Goal: Check status: Check status

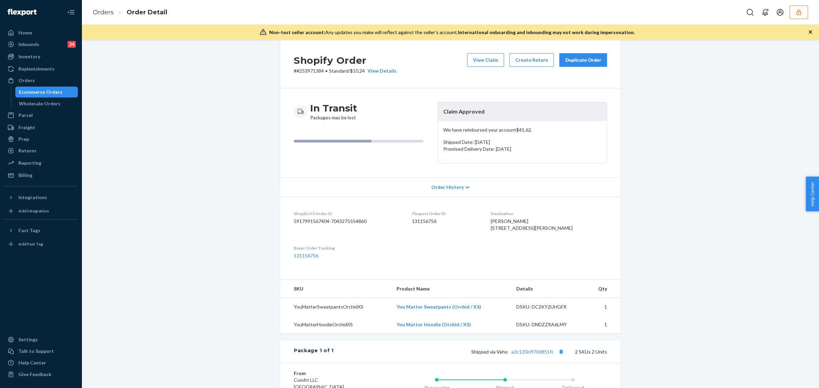
scroll to position [11, 0]
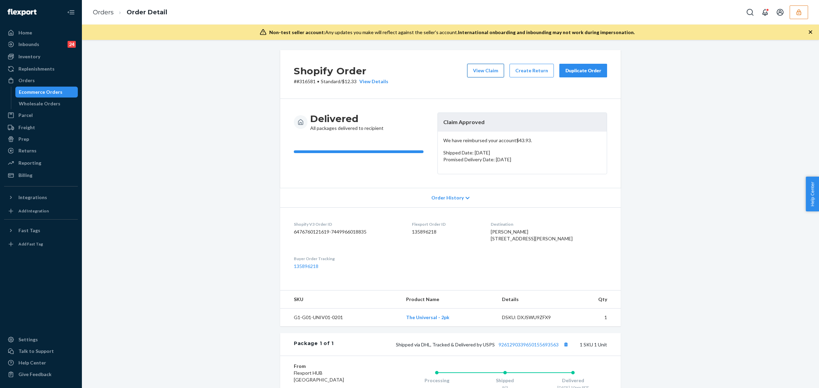
click at [495, 72] on button "View Claim" at bounding box center [485, 71] width 37 height 14
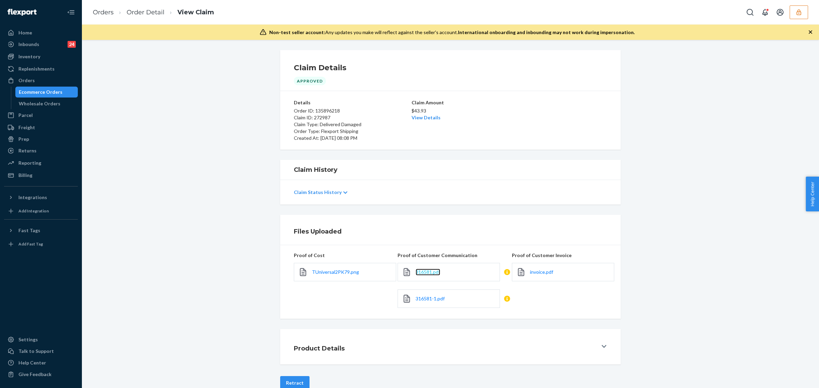
click at [429, 272] on span "316581.pdf" at bounding box center [428, 272] width 25 height 6
click at [421, 301] on span "316581-1.pdf" at bounding box center [430, 299] width 29 height 6
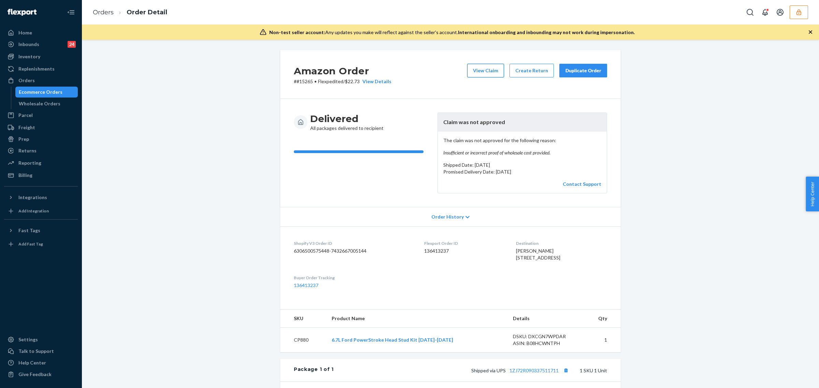
click at [473, 69] on button "View Claim" at bounding box center [485, 71] width 37 height 14
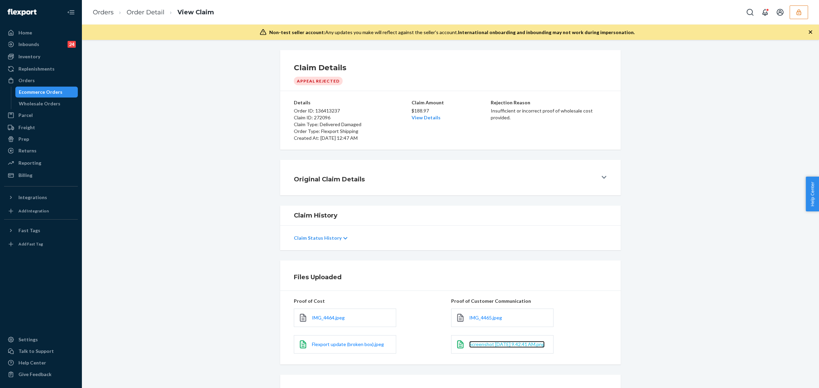
click at [473, 342] on span "Screenshot [DATE] 9.42.41 AM.png" at bounding box center [506, 345] width 75 height 6
click at [477, 316] on span "IMG_4465.jpeg" at bounding box center [485, 318] width 33 height 6
click at [322, 321] on span "IMG_4464.jpeg" at bounding box center [328, 318] width 33 height 6
click at [340, 343] on span "Flexport update (broken box).jpeg" at bounding box center [348, 345] width 72 height 6
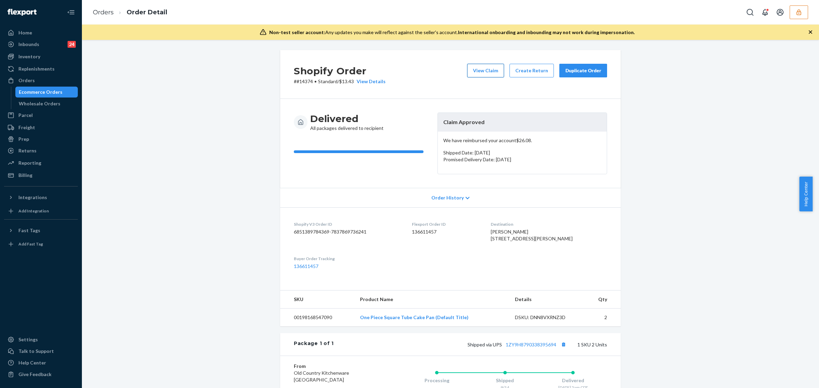
click at [478, 68] on button "View Claim" at bounding box center [485, 71] width 37 height 14
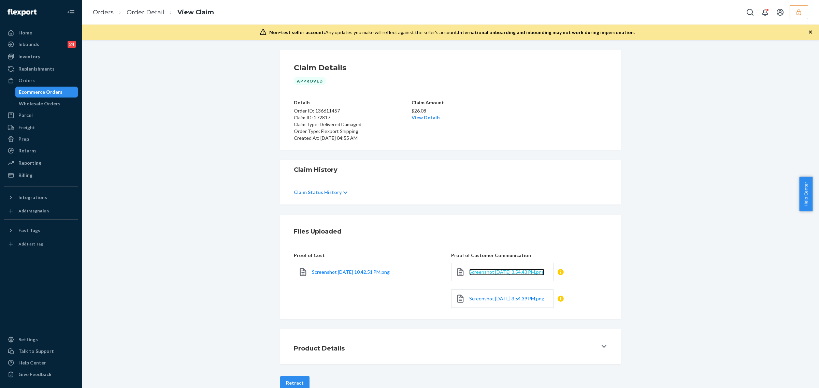
click at [479, 274] on link "Screenshot [DATE] 3.54.43 PM.png" at bounding box center [506, 272] width 75 height 7
click at [481, 302] on span "Screenshot [DATE] 3.54.39 PM.png" at bounding box center [506, 299] width 75 height 6
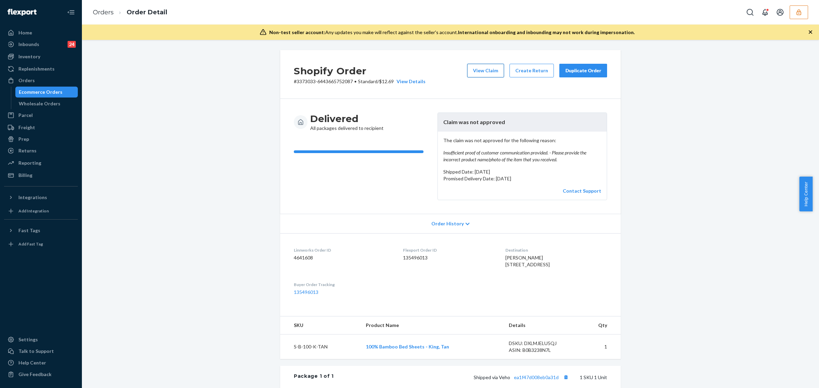
click at [485, 71] on button "View Claim" at bounding box center [485, 71] width 37 height 14
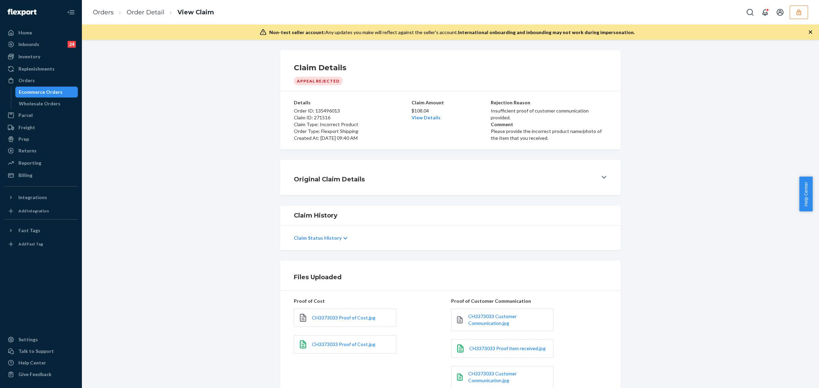
drag, startPoint x: 812, startPoint y: 236, endPoint x: 808, endPoint y: 260, distance: 24.6
click at [808, 260] on body "Home Inbounds 24 Shipping Plans Problems 24 Inventory Products Replenishments O…" at bounding box center [409, 194] width 819 height 388
click at [758, 101] on div "Claim Details Appeal Rejected Details Order ID: 135496013 Claim ID: 271516 Clai…" at bounding box center [450, 100] width 727 height 100
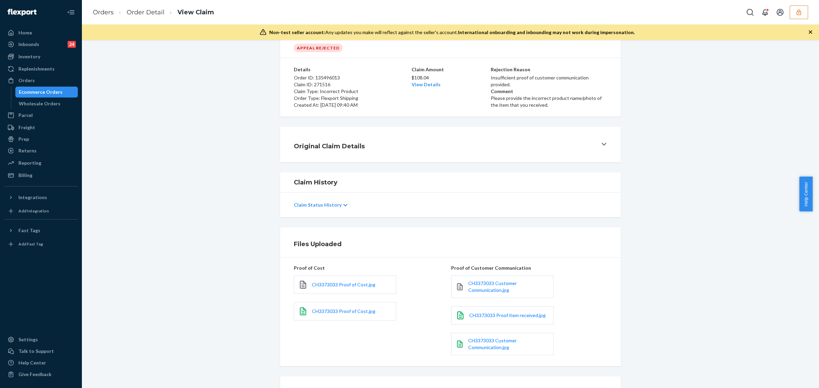
scroll to position [62, 0]
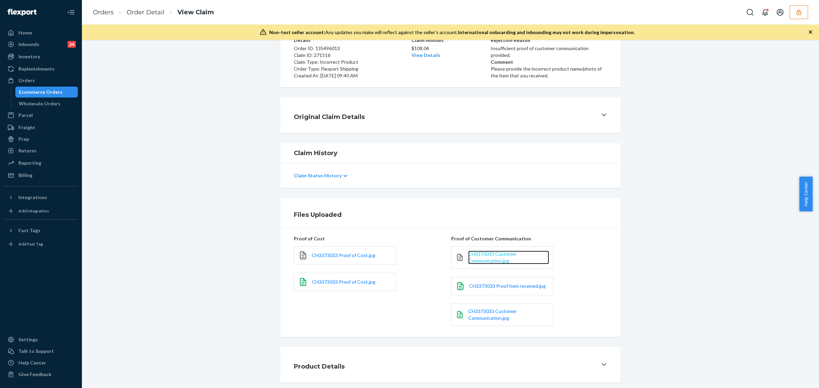
click at [494, 258] on span "CH3373033 Customer Communication.jpg" at bounding box center [492, 257] width 48 height 13
click at [493, 285] on span "CH3373033 Proof item received.jpg" at bounding box center [507, 286] width 76 height 6
click at [481, 310] on span "CH3373033 Customer Communication.jpg" at bounding box center [492, 315] width 48 height 13
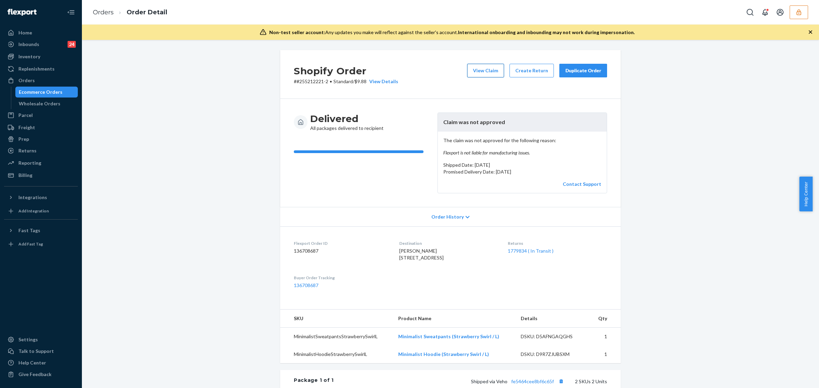
click at [494, 67] on button "View Claim" at bounding box center [485, 71] width 37 height 14
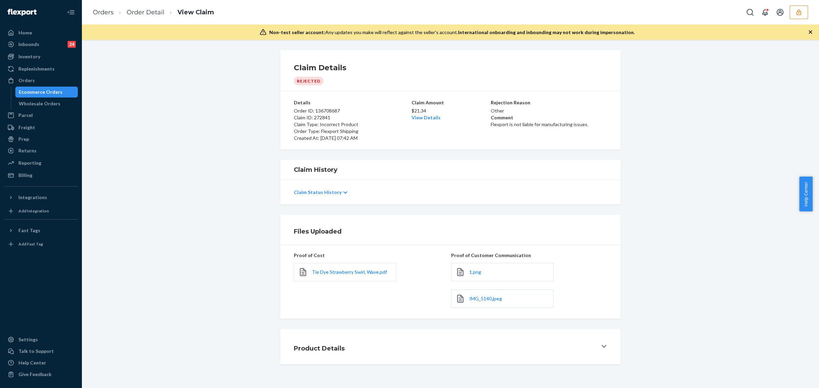
click at [465, 274] on div "1.png" at bounding box center [502, 272] width 102 height 18
click at [471, 274] on span "1.png" at bounding box center [475, 272] width 12 height 6
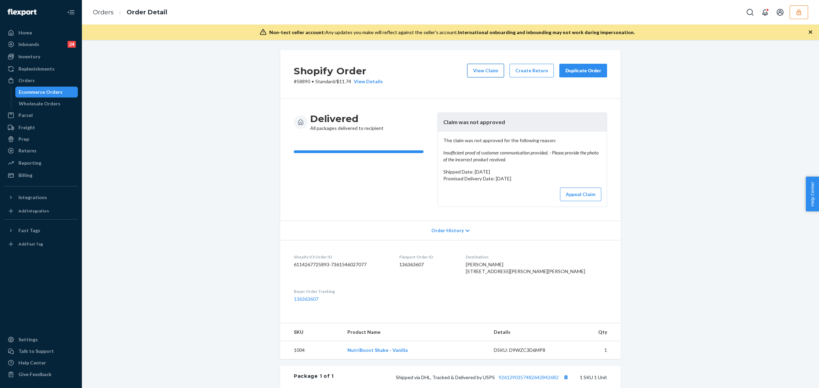
click at [487, 68] on button "View Claim" at bounding box center [485, 71] width 37 height 14
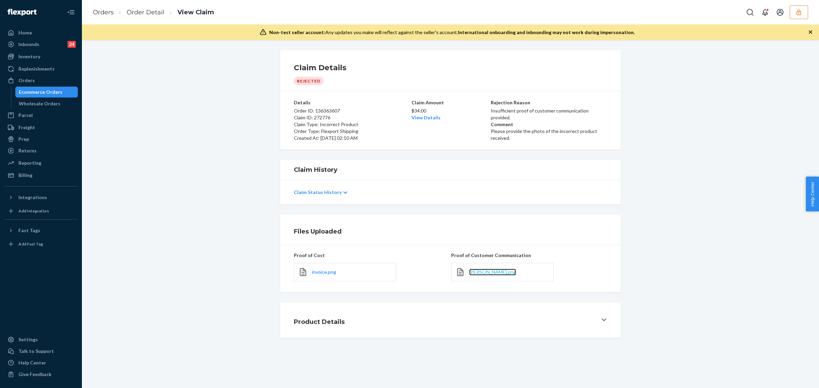
click at [486, 274] on span "lecompte.png" at bounding box center [492, 272] width 47 height 6
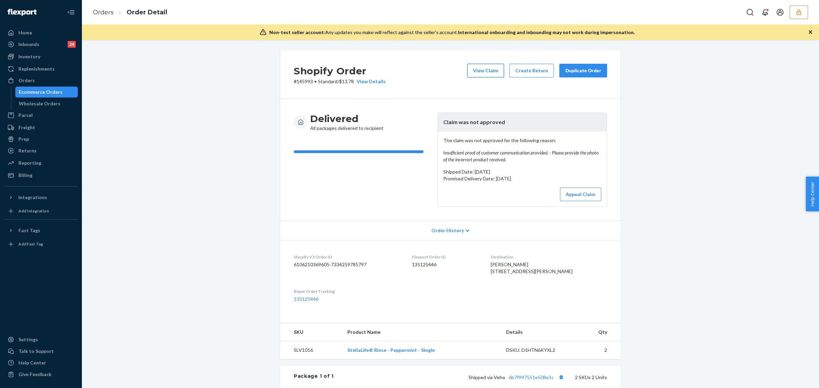
click at [484, 70] on button "View Claim" at bounding box center [485, 71] width 37 height 14
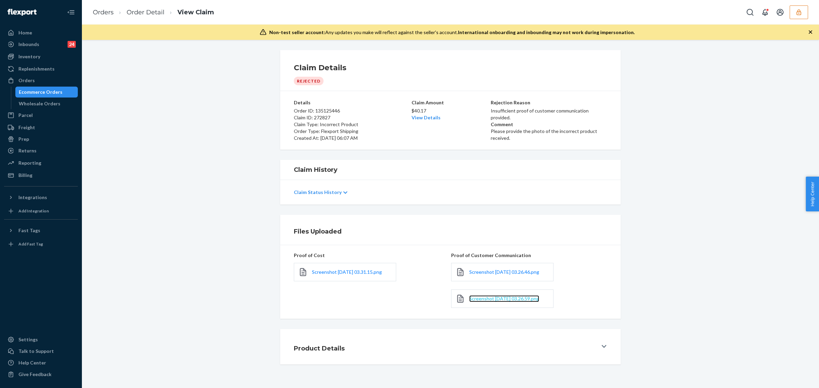
click at [500, 302] on span "Screenshot [DATE] 03.26.59.png" at bounding box center [504, 299] width 70 height 6
click at [481, 275] on span "Screenshot [DATE] 03.26.46.png" at bounding box center [504, 272] width 70 height 6
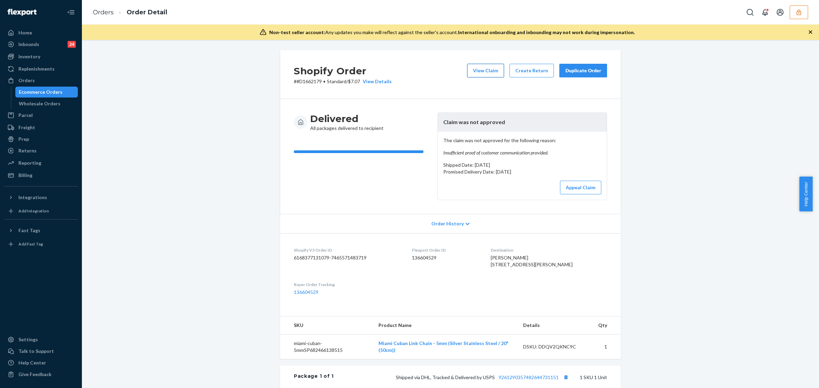
click at [478, 64] on button "View Claim" at bounding box center [485, 71] width 37 height 14
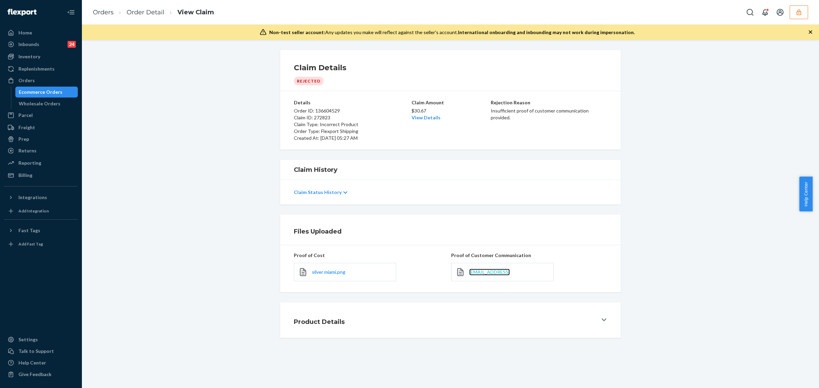
click at [494, 272] on span "jennadowden16@gmail.com.png" at bounding box center [489, 272] width 41 height 6
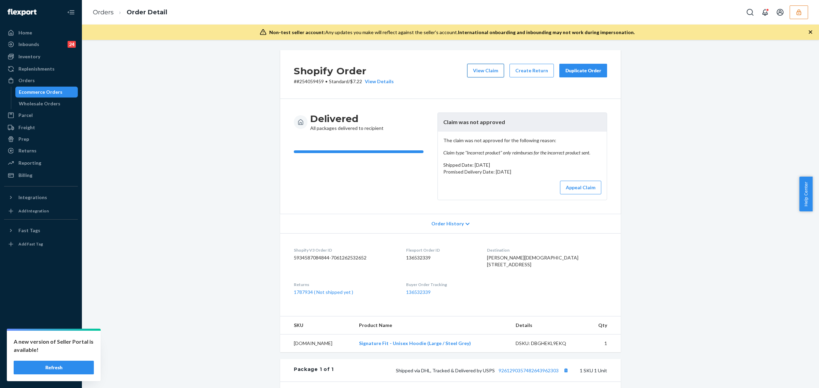
click at [478, 67] on button "View Claim" at bounding box center [485, 71] width 37 height 14
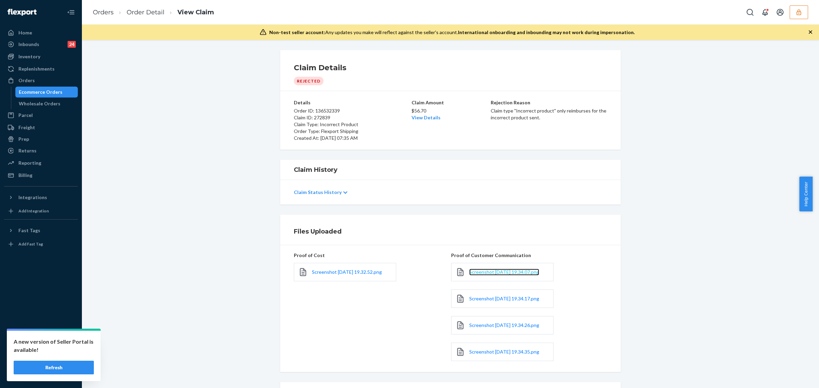
click at [482, 275] on span "Screenshot 2025-09-18 at 19.34.07.png" at bounding box center [504, 272] width 70 height 6
click at [341, 274] on link "Screenshot 2025-09-18 at 19.32.52.png" at bounding box center [347, 272] width 70 height 7
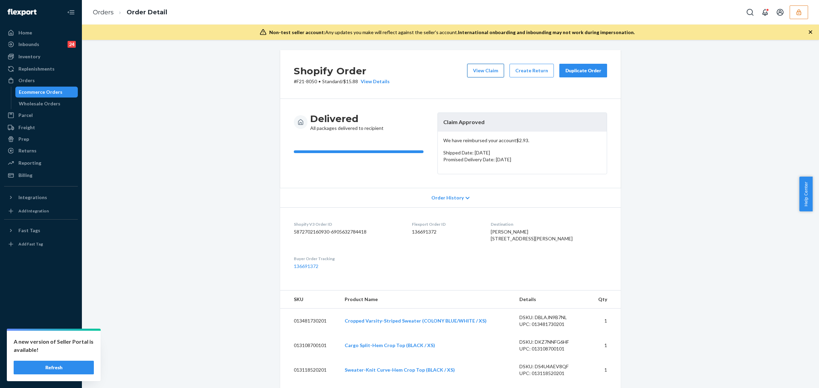
click at [482, 64] on button "View Claim" at bounding box center [485, 71] width 37 height 14
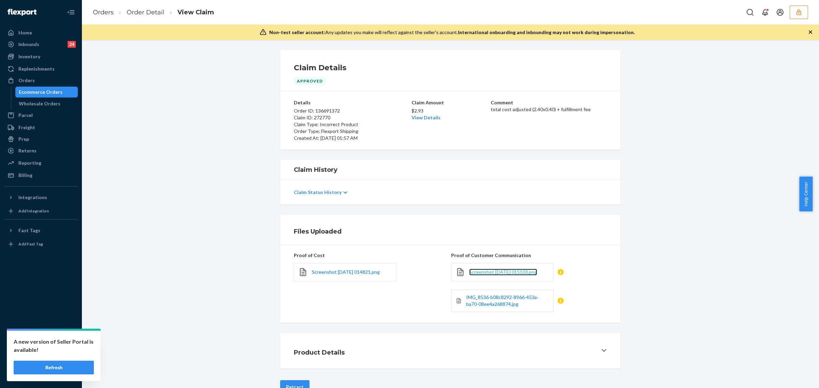
click at [503, 270] on span "Screenshot 2025-09-19 015103.png" at bounding box center [503, 272] width 68 height 6
click at [496, 304] on span "IMG_8536-b08c8292-8966-453a-ba70-08ee4a268874.jpg" at bounding box center [502, 301] width 72 height 13
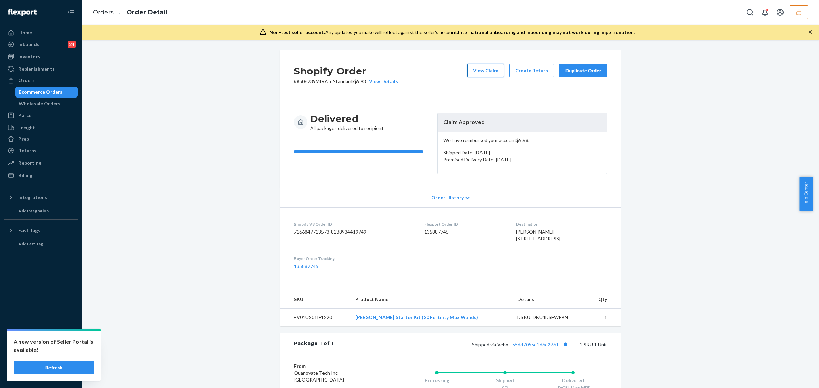
click at [483, 67] on button "View Claim" at bounding box center [485, 71] width 37 height 14
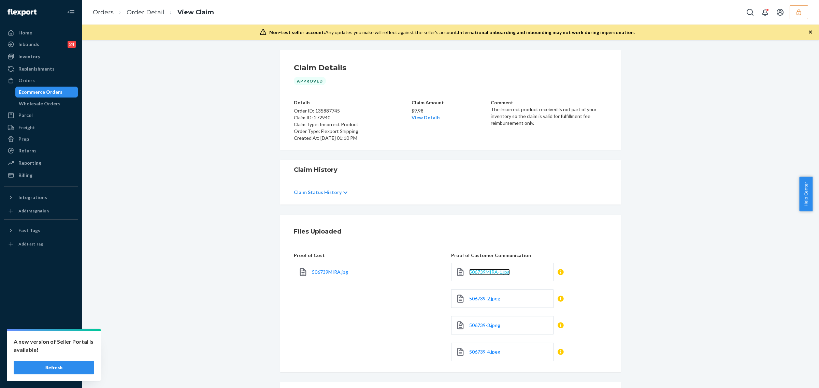
click at [492, 273] on span "506739MIRA-1.jpg" at bounding box center [489, 272] width 41 height 6
click at [472, 302] on link "506739-2.jpeg" at bounding box center [484, 299] width 31 height 7
click at [483, 329] on link "506739-3.jpeg" at bounding box center [484, 325] width 31 height 7
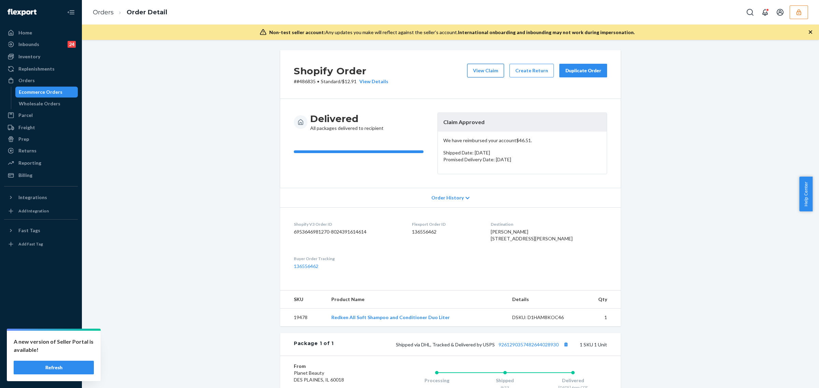
click at [490, 74] on button "View Claim" at bounding box center [485, 71] width 37 height 14
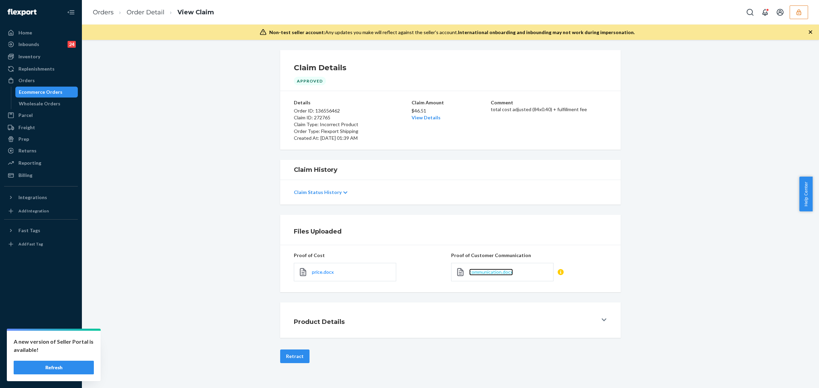
click at [499, 270] on span "communication.docx" at bounding box center [491, 272] width 44 height 6
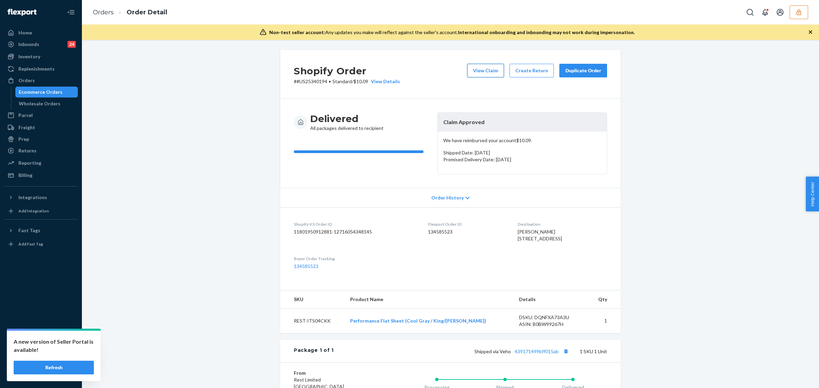
click at [497, 67] on button "View Claim" at bounding box center [485, 71] width 37 height 14
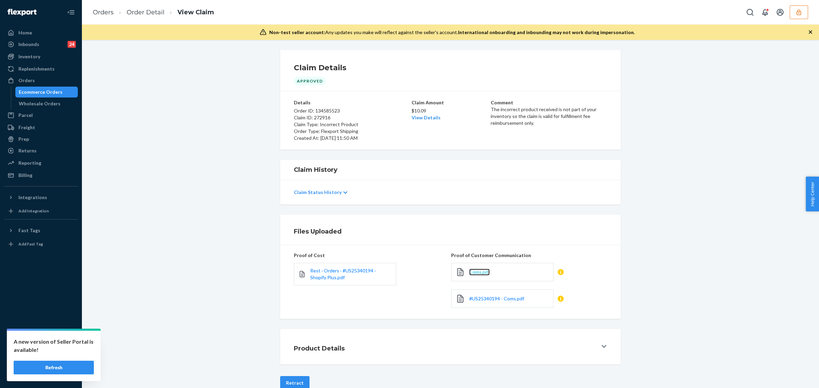
click at [480, 272] on span "Coms.pdf" at bounding box center [479, 272] width 20 height 6
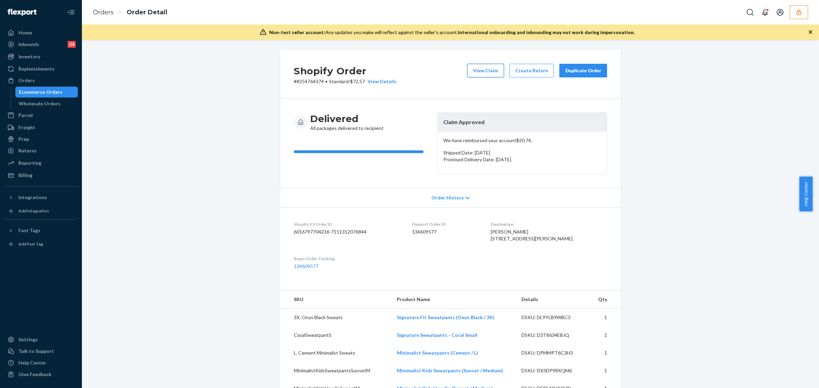
click at [480, 77] on button "View Claim" at bounding box center [485, 71] width 37 height 14
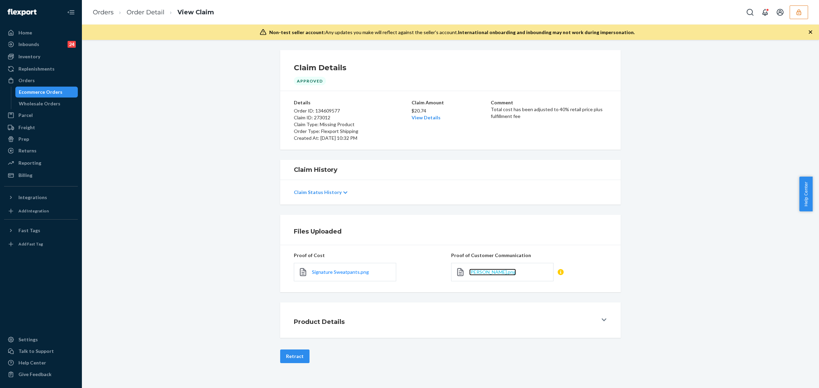
click at [474, 271] on span "[PERSON_NAME].png" at bounding box center [492, 272] width 47 height 6
click at [327, 270] on span "Signature Sweatpants.png" at bounding box center [340, 272] width 57 height 6
click at [421, 120] on link "View Details" at bounding box center [426, 118] width 29 height 6
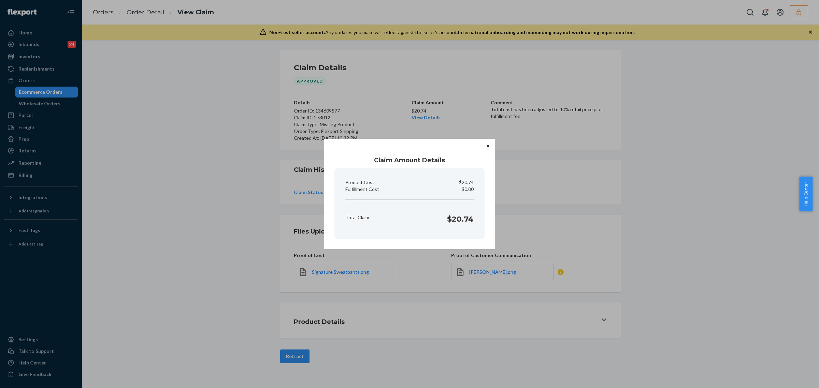
click at [143, 41] on div "Claim Amount Details Product Cost $20.74 Fulfillment Cost $0.00 Total Claim $20…" at bounding box center [409, 194] width 819 height 388
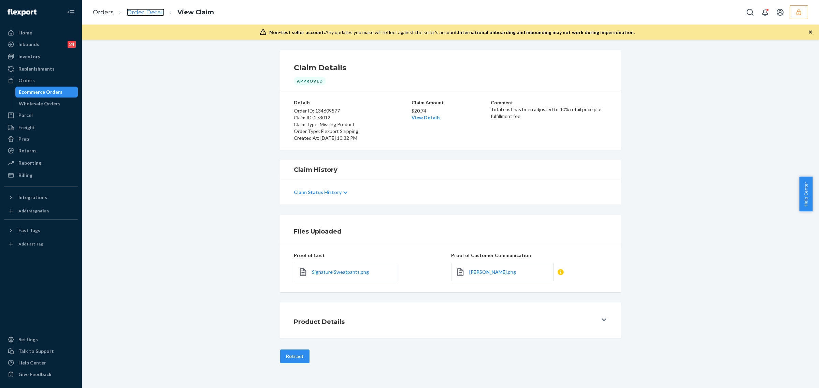
click at [142, 11] on link "Order Detail" at bounding box center [146, 13] width 38 height 8
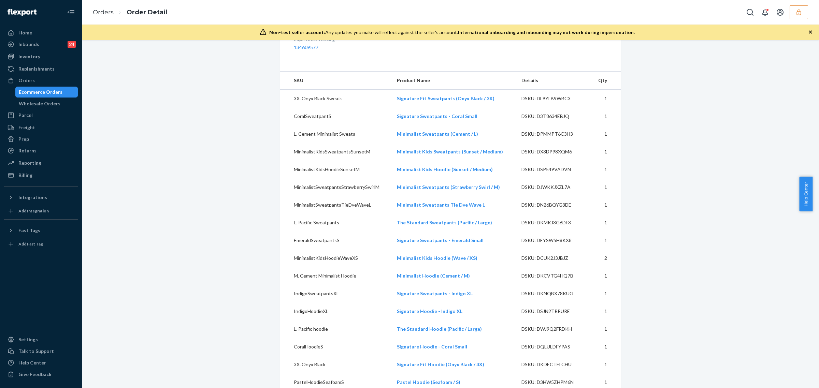
scroll to position [401, 0]
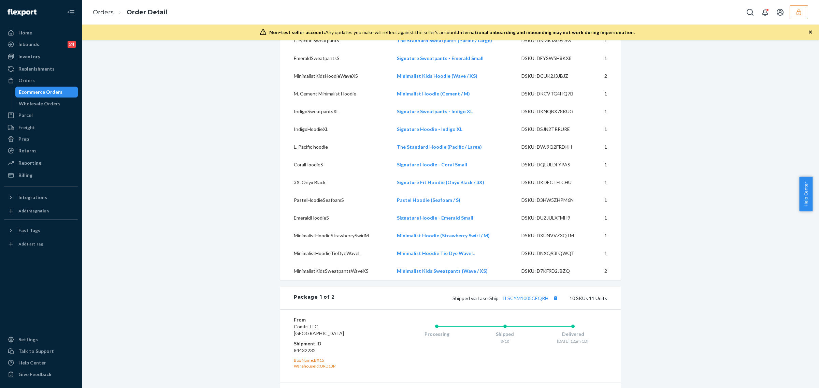
drag, startPoint x: 818, startPoint y: 188, endPoint x: 818, endPoint y: 182, distance: 6.9
click at [812, 182] on div "Help Center" at bounding box center [809, 194] width 20 height 35
drag, startPoint x: 816, startPoint y: 178, endPoint x: 816, endPoint y: 164, distance: 14.7
click at [812, 164] on body "Home Inbounds 24 Shipping Plans Problems 24 Inventory Products Replenishments O…" at bounding box center [409, 194] width 819 height 388
click at [752, 151] on div "Shopify Order # #254764374 • Standard / $72.57 View Details View Claim Create R…" at bounding box center [450, 295] width 727 height 1292
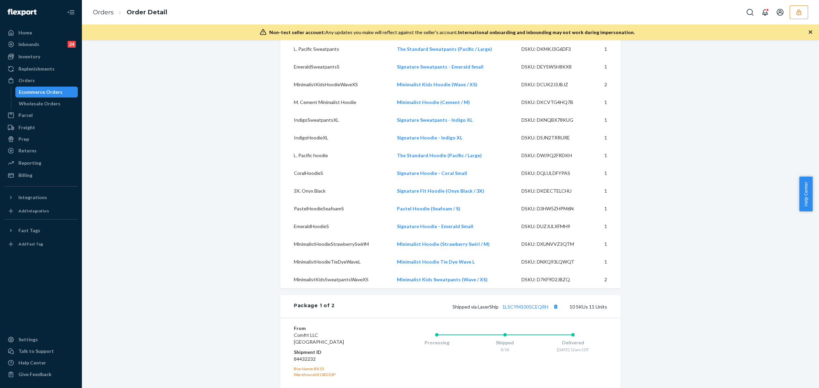
scroll to position [400, 0]
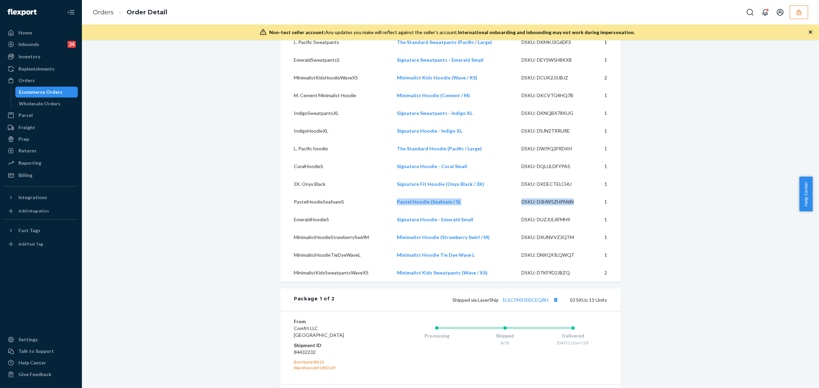
drag, startPoint x: 395, startPoint y: 217, endPoint x: 572, endPoint y: 219, distance: 177.8
click at [572, 211] on tr "PastelHoodieSeafoamS Pastel Hoodie (Seafoam / S) DSKU: D3HW5ZHPM6N 1" at bounding box center [450, 202] width 341 height 18
copy tr "Pastel Hoodie (Seafoam / S) DSKU: D3HW5ZHPM6N"
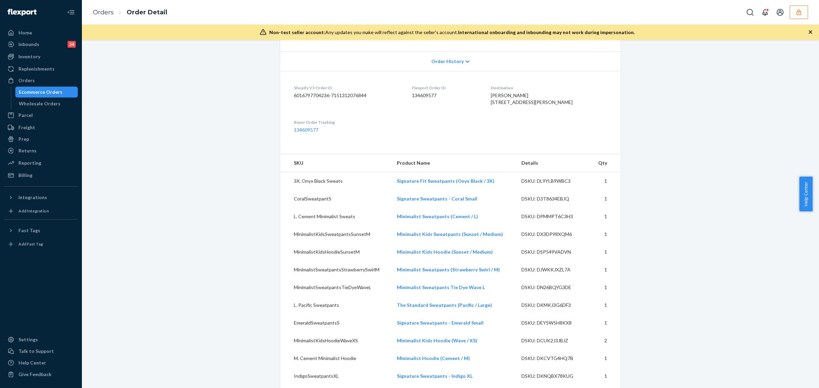
scroll to position [128, 0]
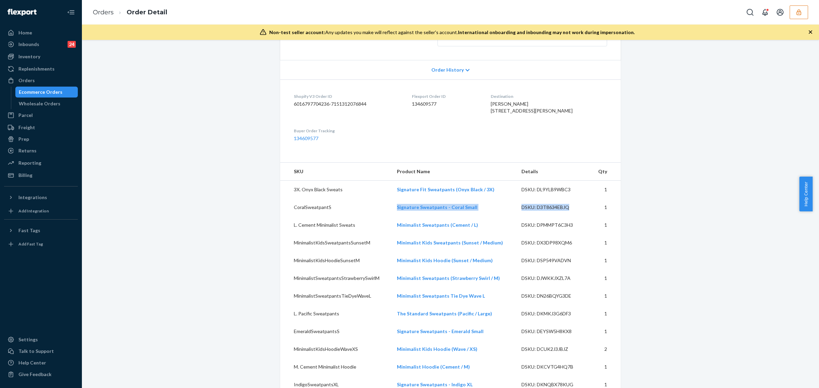
drag, startPoint x: 396, startPoint y: 225, endPoint x: 570, endPoint y: 220, distance: 174.1
click at [570, 216] on tr "CoralSweatpantS Signature Sweatpants - Coral Small DSKU: D3T8634EBJQ 1" at bounding box center [450, 208] width 341 height 18
copy tr "Signature Sweatpants - Coral Small DSKU: D3T8634EBJQ"
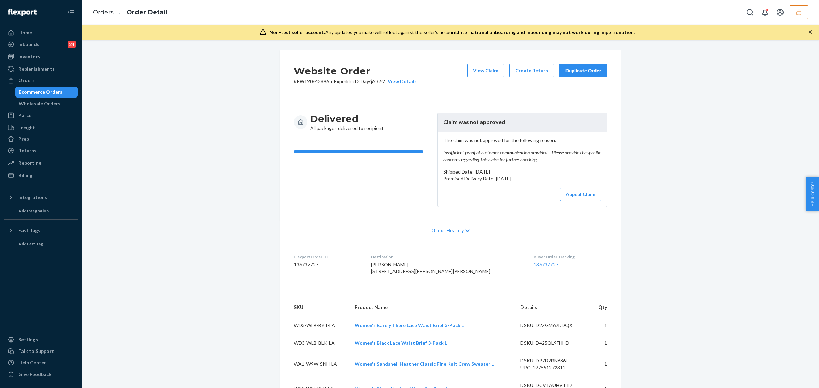
click at [485, 79] on div "View Claim Create Return Duplicate Order" at bounding box center [537, 74] width 145 height 21
click at [485, 70] on button "View Claim" at bounding box center [485, 71] width 37 height 14
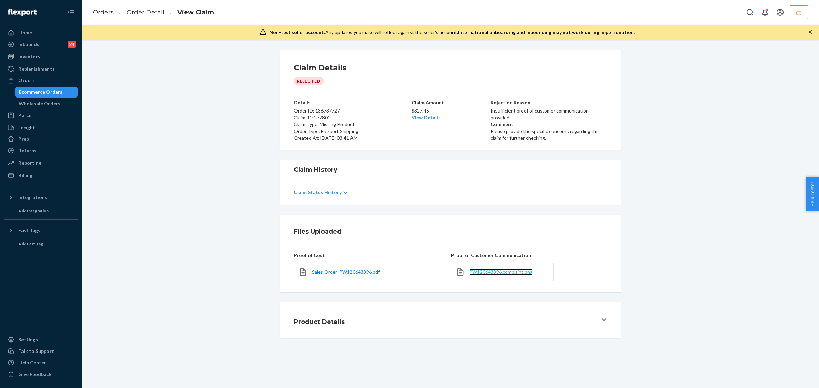
click at [490, 274] on span "PW120643896.complaint.png" at bounding box center [500, 272] width 63 height 6
click at [335, 274] on span "Sales Order_PW120643896.pdf" at bounding box center [346, 272] width 68 height 6
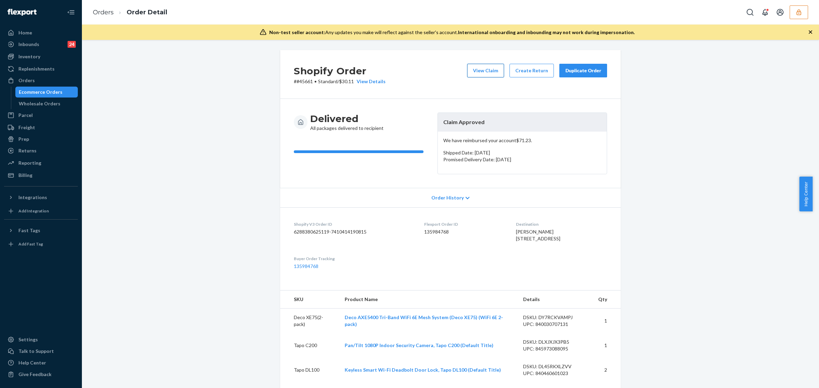
click at [470, 70] on button "View Claim" at bounding box center [485, 71] width 37 height 14
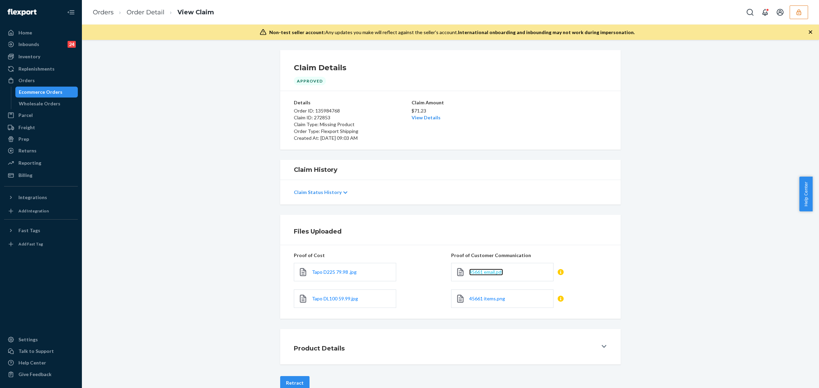
click at [481, 271] on span "45661 email.pdf" at bounding box center [486, 272] width 34 height 6
click at [486, 295] on div "45661 items.png" at bounding box center [502, 299] width 102 height 18
click at [488, 297] on span "45661 items.png" at bounding box center [487, 299] width 36 height 6
click at [347, 270] on span "Tapo D225 79.98 .jpg" at bounding box center [334, 272] width 45 height 6
click at [347, 299] on span "Tapo DL100 59.99.jpg" at bounding box center [335, 299] width 46 height 6
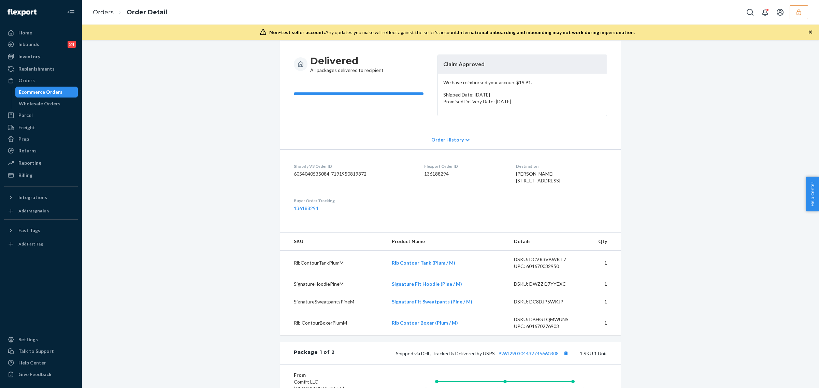
scroll to position [60, 0]
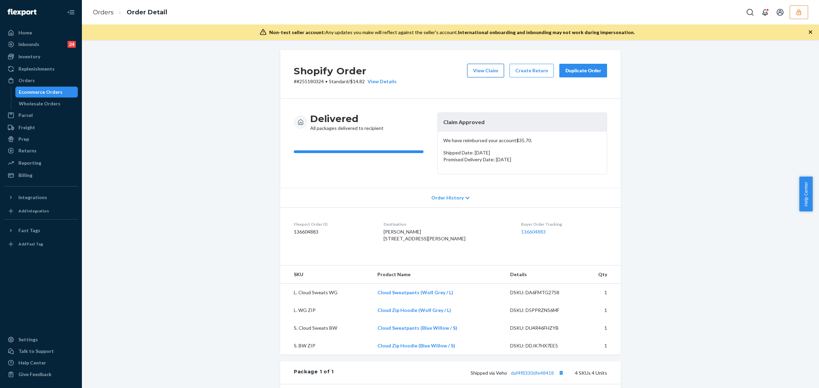
click at [492, 76] on button "View Claim" at bounding box center [485, 71] width 37 height 14
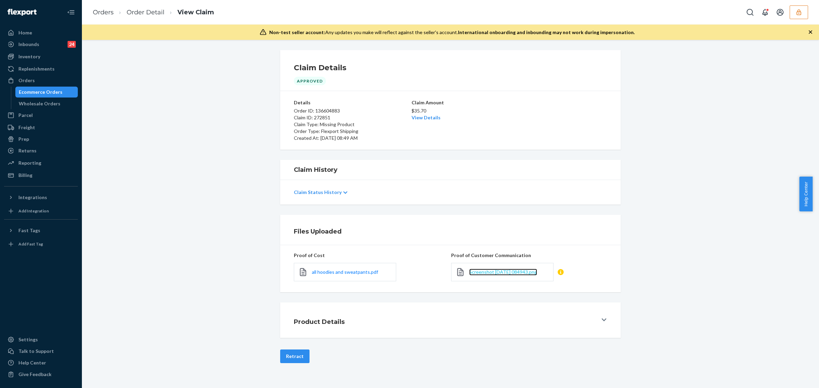
click at [505, 275] on span "Screenshot 2025-09-19 084943.png" at bounding box center [503, 272] width 68 height 6
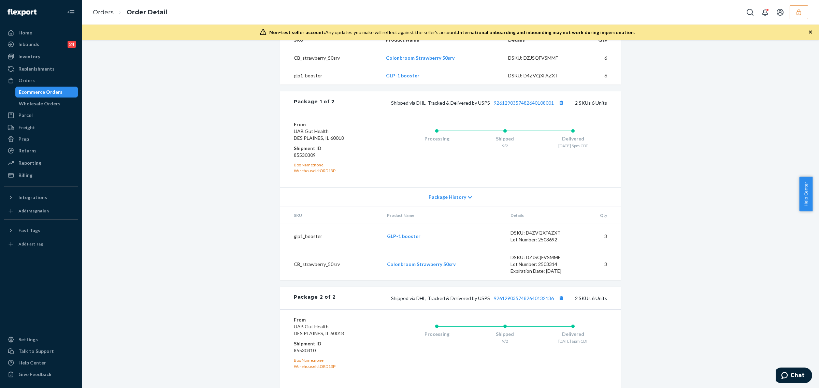
scroll to position [236, 0]
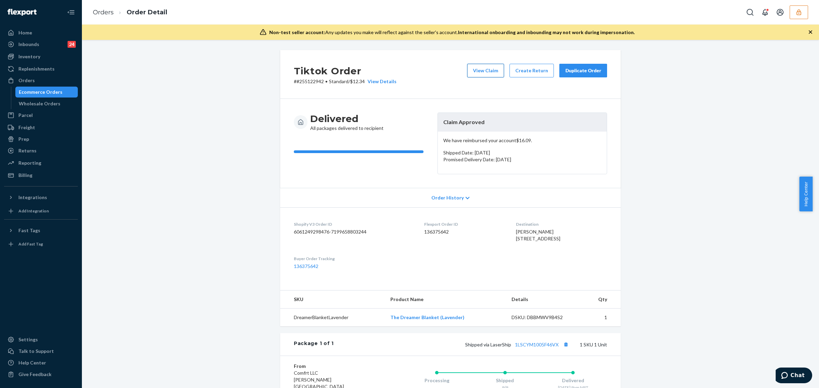
click at [485, 70] on button "View Claim" at bounding box center [485, 71] width 37 height 14
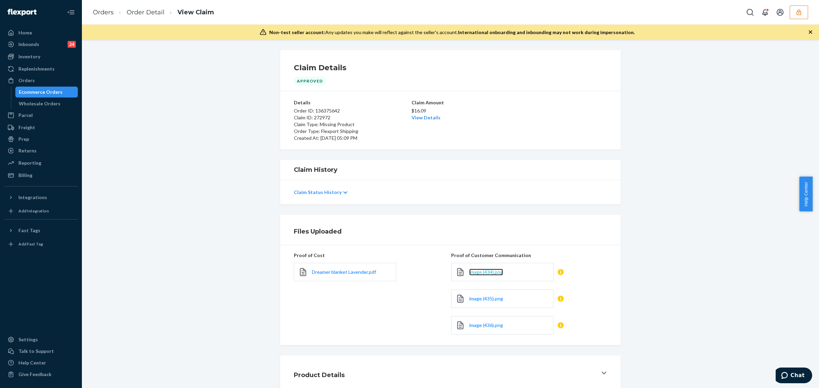
click at [494, 275] on span "image (434).png" at bounding box center [486, 272] width 34 height 6
click at [477, 300] on span "image (435).png" at bounding box center [486, 299] width 34 height 6
click at [486, 328] on span "image (436).png" at bounding box center [486, 326] width 34 height 6
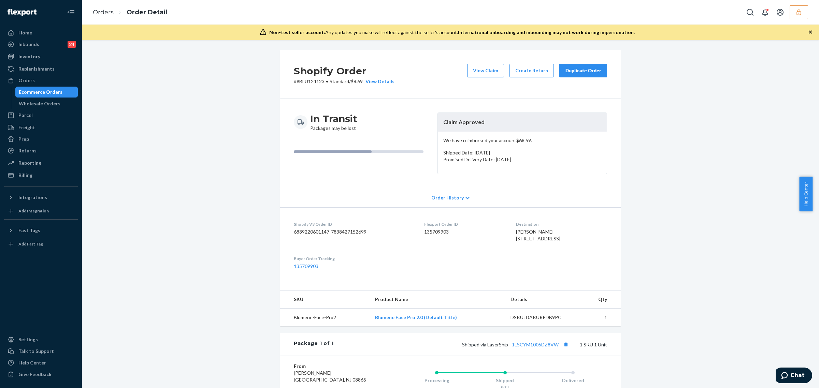
click at [526, 349] on div "Shipped via LaserShip 1LSCYM1005DZ8VW 1 SKU 1 Unit" at bounding box center [470, 344] width 273 height 9
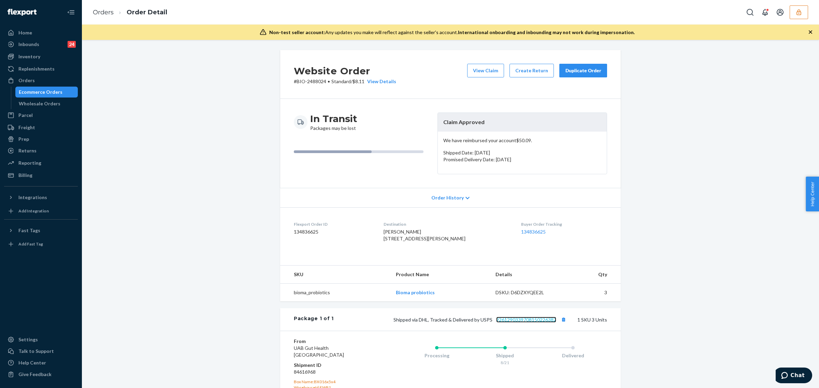
click at [533, 323] on link "9261290339708150226382" at bounding box center [526, 320] width 60 height 6
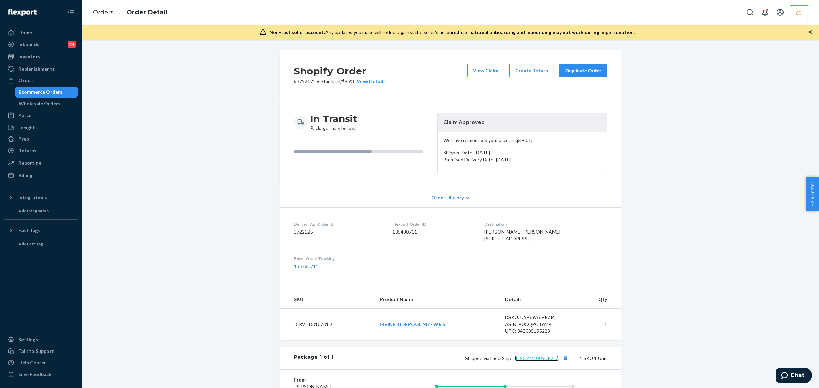
click at [519, 361] on link "1LSCYM1005DP2JZ" at bounding box center [537, 359] width 44 height 6
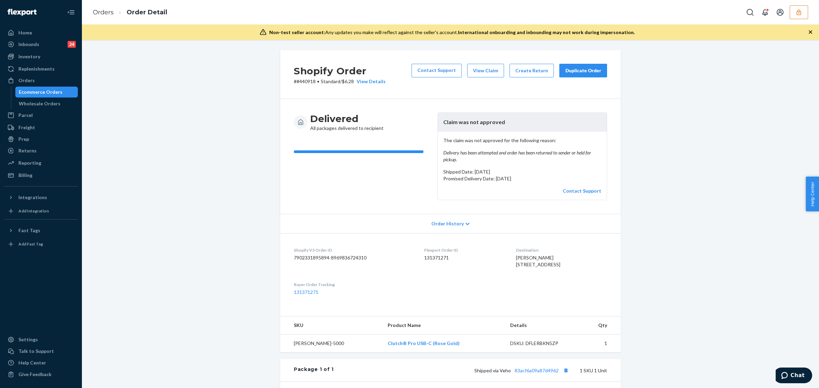
scroll to position [38, 0]
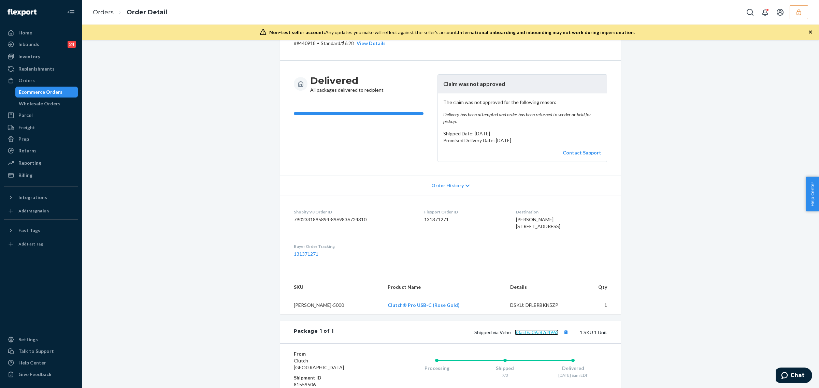
click at [528, 335] on link "83acf6a09a87d4962" at bounding box center [537, 333] width 44 height 6
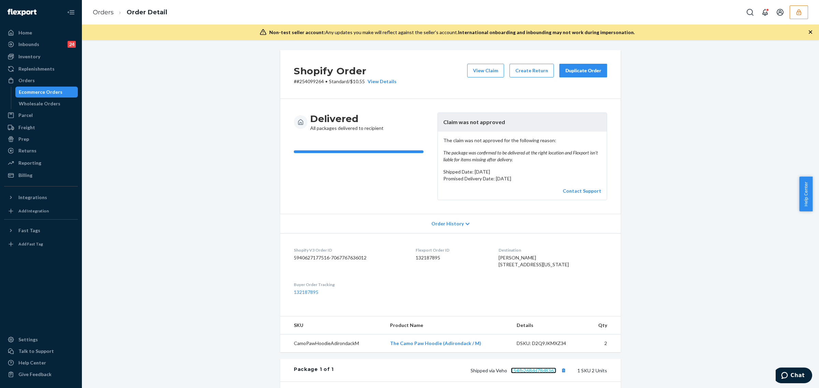
click at [536, 374] on link "154fb268dd78d8363" at bounding box center [533, 371] width 45 height 6
